Goal: Task Accomplishment & Management: Manage account settings

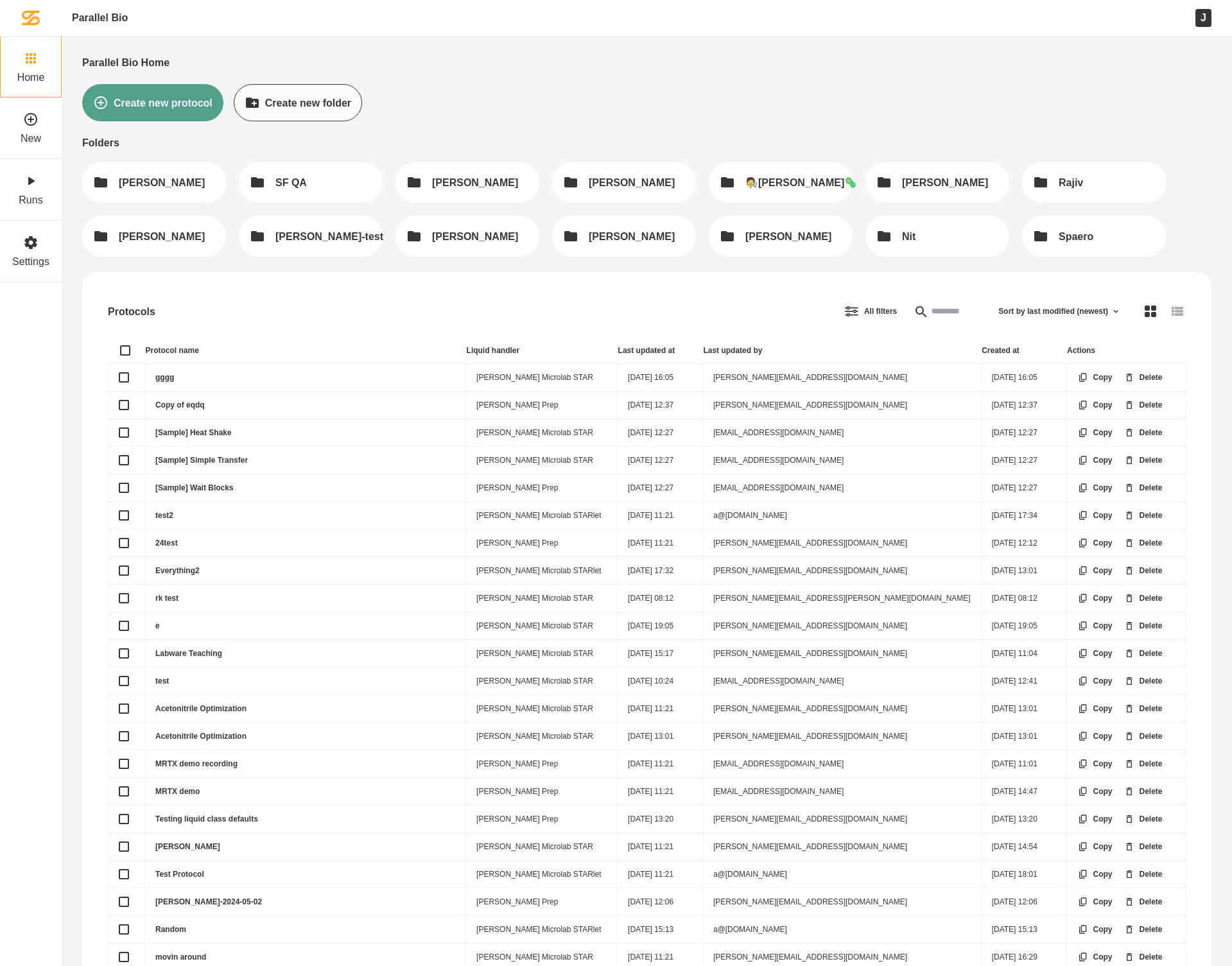
click at [588, 85] on div "Create new protocol Create new folder" at bounding box center [647, 103] width 1129 height 37
click at [1197, 23] on div "J" at bounding box center [1203, 18] width 16 height 18
click at [594, 235] on div "[PERSON_NAME]" at bounding box center [632, 236] width 86 height 12
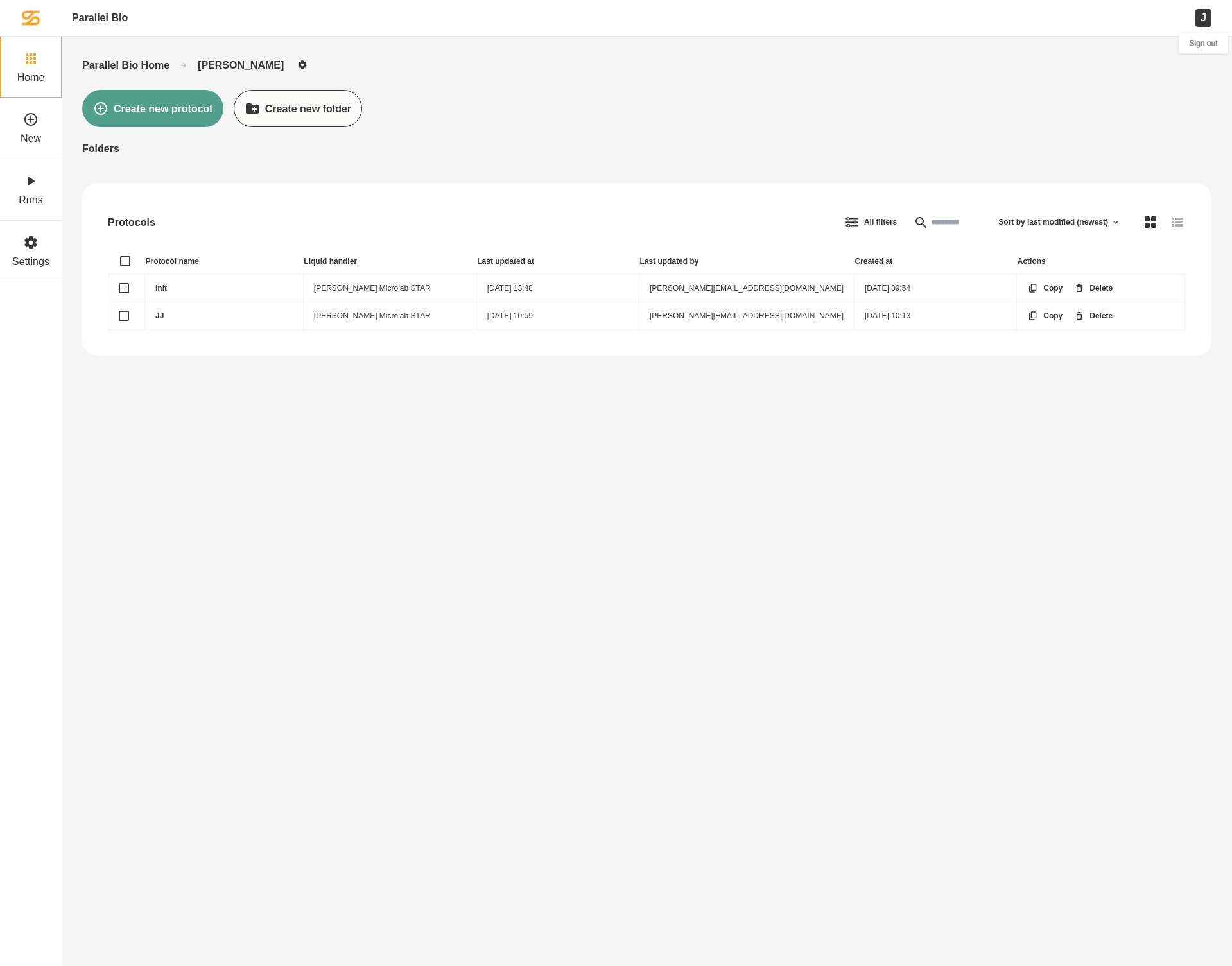
click at [1202, 22] on div "J" at bounding box center [1203, 18] width 16 height 18
click at [312, 54] on div "Parallel Bio Home Jay Create new protocol Create new folder Folders Protocols A…" at bounding box center [616, 483] width 1232 height 966
click at [29, 261] on label "Settings" at bounding box center [30, 262] width 37 height 12
